Goal: Task Accomplishment & Management: Manage account settings

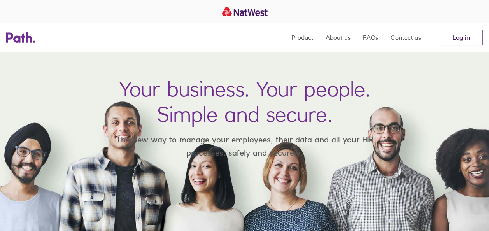
click at [451, 34] on link "Log in" at bounding box center [460, 38] width 43 height 16
click at [464, 33] on link "Log in" at bounding box center [460, 38] width 43 height 16
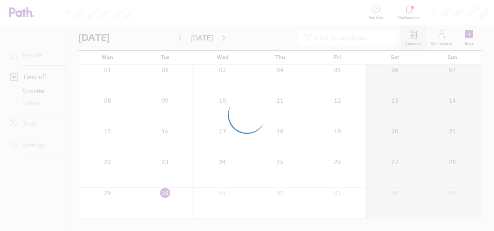
click at [139, 106] on div at bounding box center [247, 115] width 494 height 231
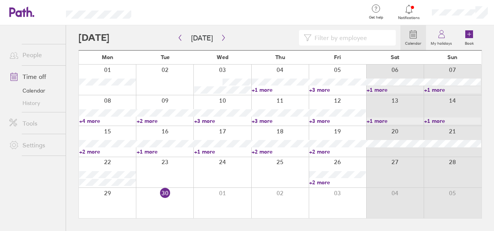
click at [40, 50] on link "People" at bounding box center [34, 55] width 63 height 16
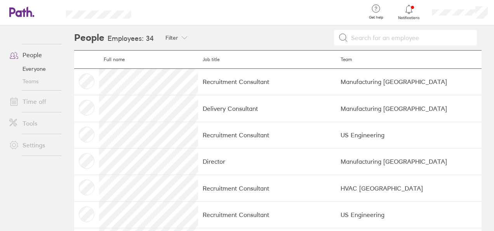
click at [286, 81] on td "Recruitment Consultant" at bounding box center [267, 81] width 138 height 26
click at [45, 96] on link "Time off" at bounding box center [34, 102] width 63 height 16
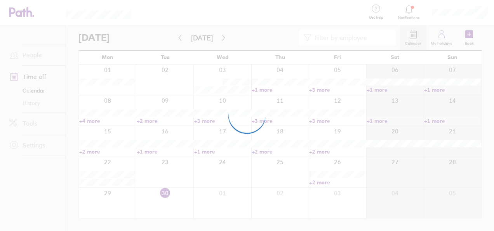
click at [469, 35] on div at bounding box center [247, 115] width 494 height 231
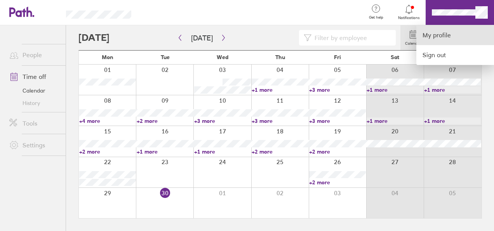
click at [461, 31] on link "My profile" at bounding box center [456, 35] width 78 height 20
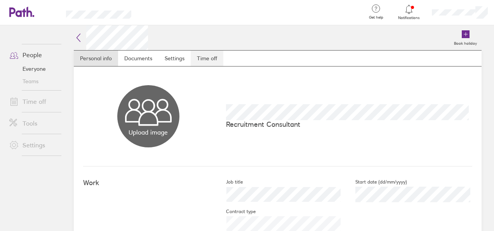
click at [213, 52] on link "Time off" at bounding box center [207, 59] width 33 height 16
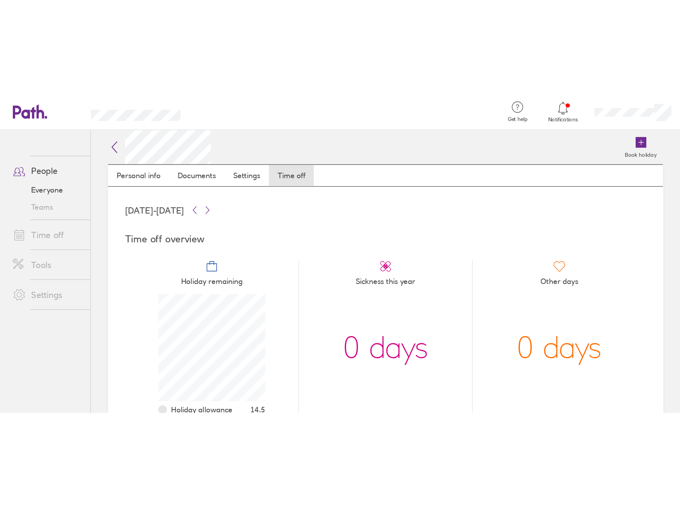
scroll to position [39, 0]
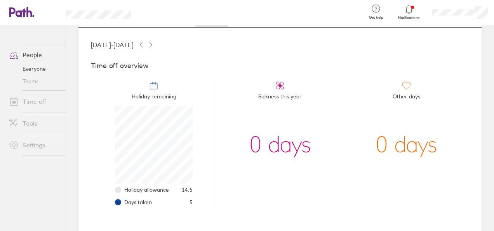
click at [49, 98] on link "Time off" at bounding box center [34, 102] width 63 height 16
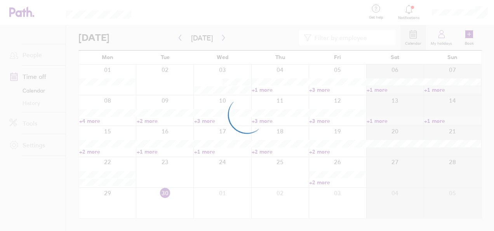
click at [264, 101] on div at bounding box center [280, 110] width 58 height 30
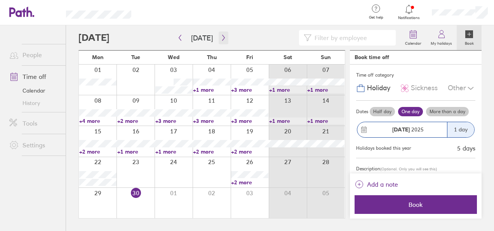
click at [223, 37] on icon "button" at bounding box center [224, 38] width 6 height 6
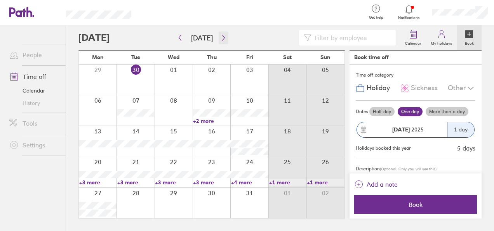
click at [223, 37] on icon "button" at bounding box center [224, 38] width 6 height 6
